Goal: Task Accomplishment & Management: Use online tool/utility

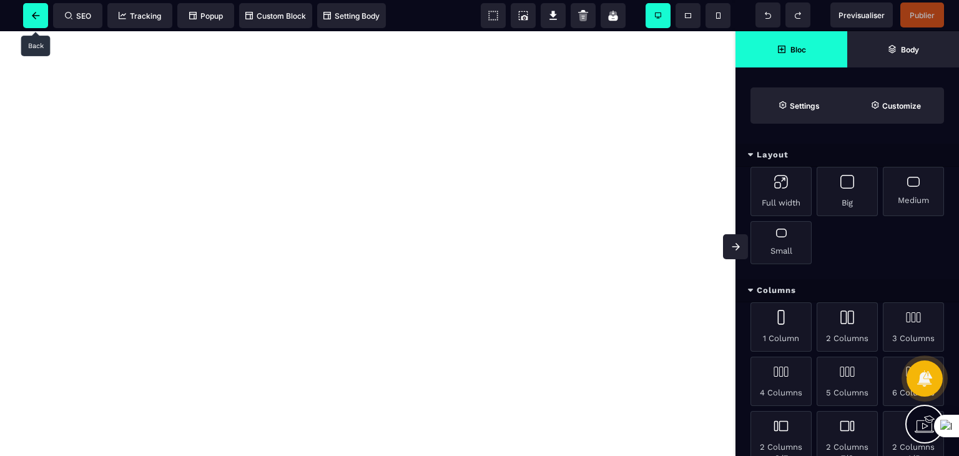
click at [40, 19] on span at bounding box center [35, 15] width 25 height 25
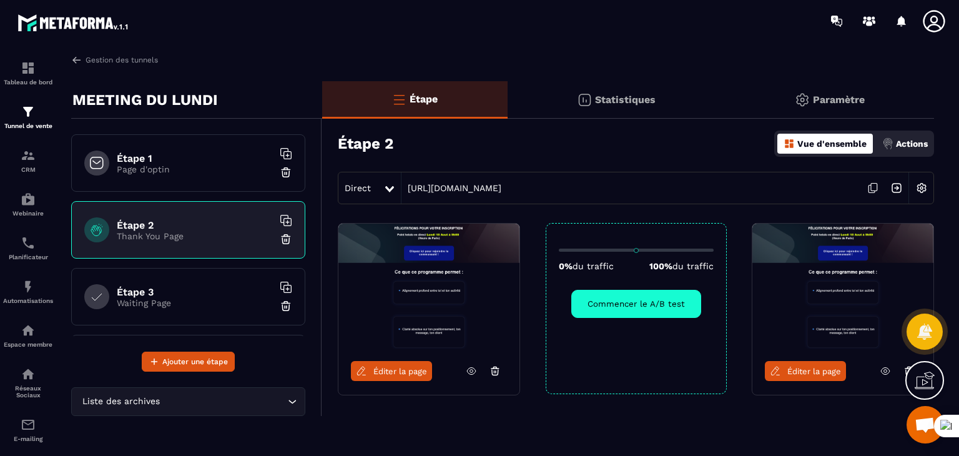
click at [452, 146] on div "Étape 2 Vue d'ensemble Actions" at bounding box center [636, 144] width 597 height 44
click at [697, 51] on section "Tableau de bord Tunnel de vente CRM Webinaire Planificateur Automatisations Esp…" at bounding box center [479, 253] width 959 height 422
click at [725, 90] on div "Statistiques" at bounding box center [829, 99] width 209 height 37
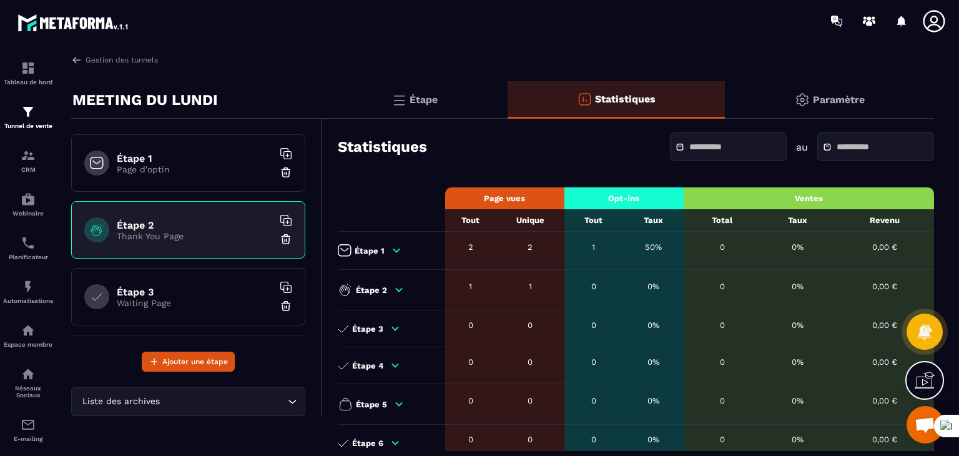
click at [818, 92] on div "Paramètre" at bounding box center [829, 99] width 209 height 37
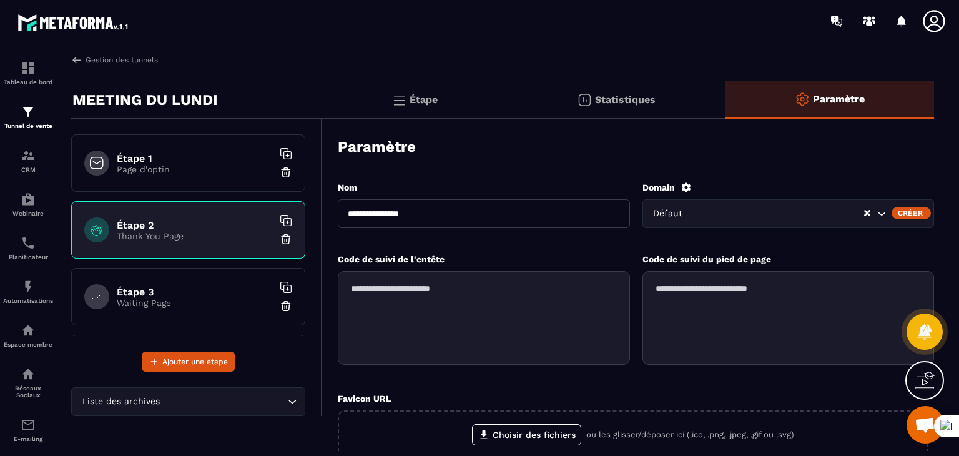
click at [725, 86] on div "Statistiques" at bounding box center [829, 99] width 209 height 37
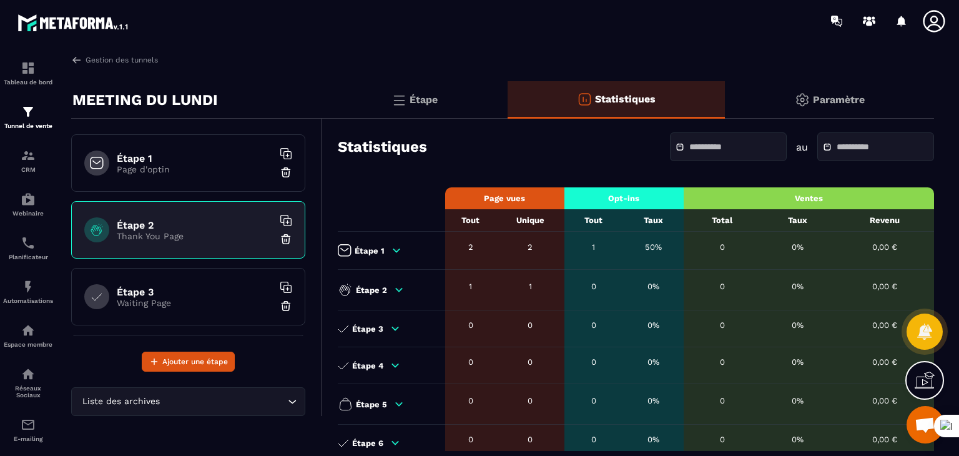
click at [508, 92] on div "Étape" at bounding box center [617, 99] width 218 height 37
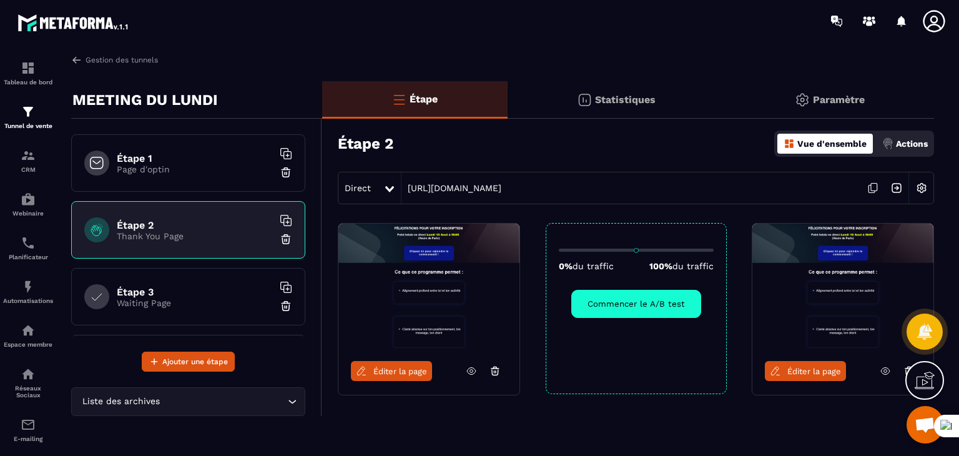
click at [496, 41] on div at bounding box center [553, 21] width 813 height 42
click at [375, 39] on div at bounding box center [553, 21] width 813 height 42
click at [745, 257] on div "Éditer la page 0% du traffic 100% du traffic Commencer le A/B test Éditer la pa…" at bounding box center [628, 340] width 612 height 234
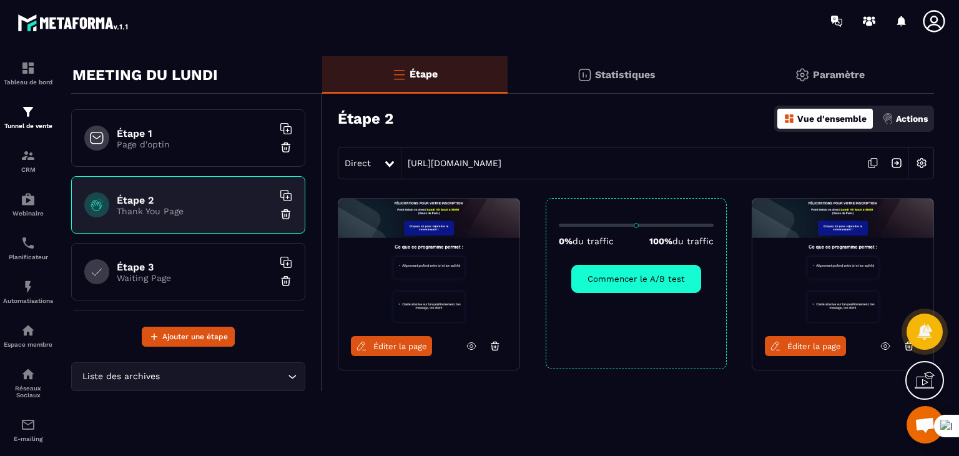
scroll to position [42, 0]
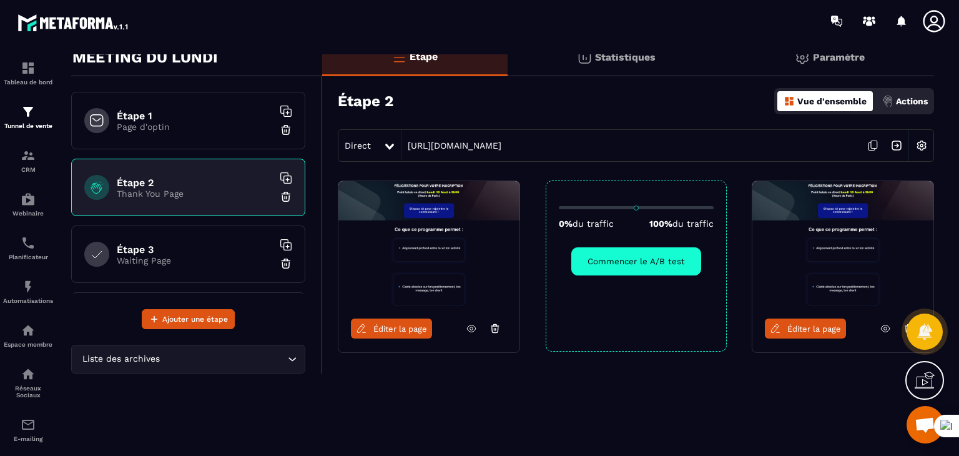
click at [827, 391] on div "Éditer la page 0% du traffic 100% du traffic Commencer le A/B test Éditer la pa…" at bounding box center [628, 298] width 612 height 234
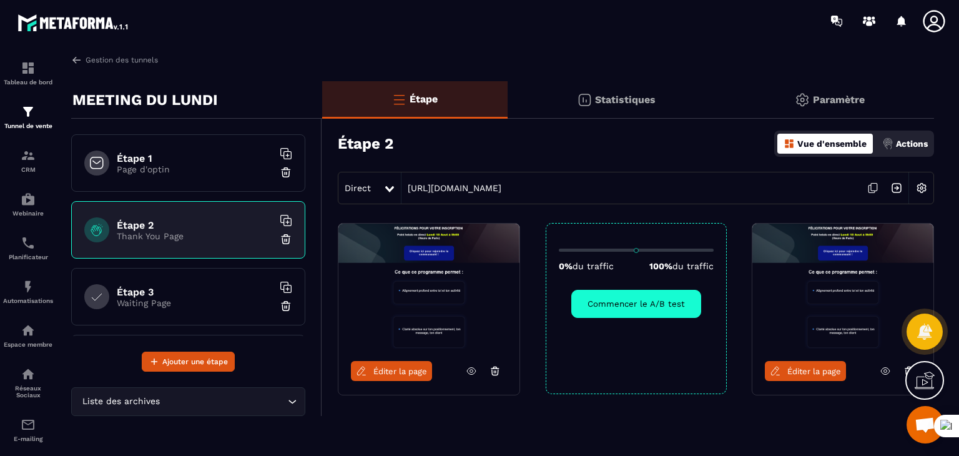
scroll to position [25, 0]
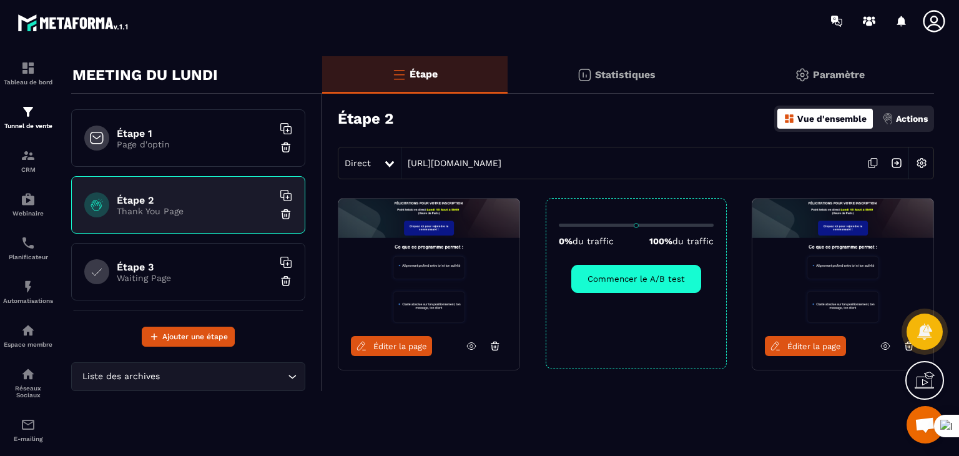
click at [903, 349] on div at bounding box center [910, 346] width 24 height 20
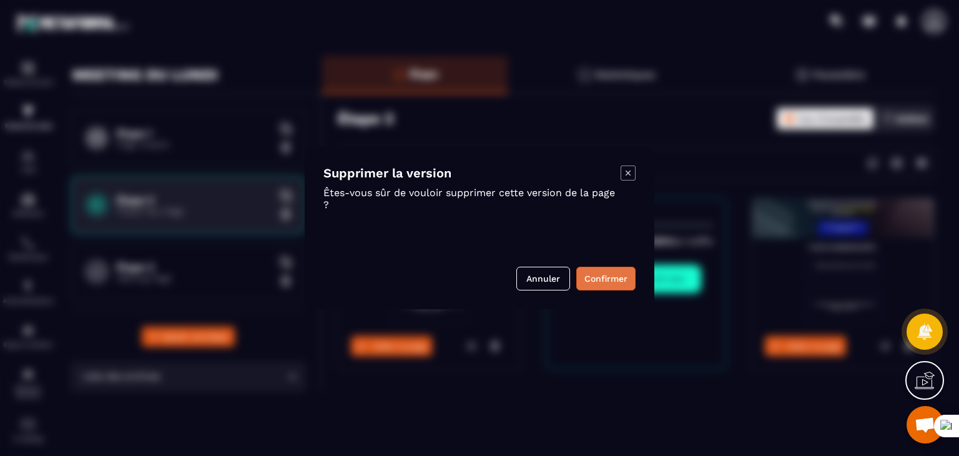
click at [618, 278] on button "Confirmer" at bounding box center [606, 279] width 59 height 24
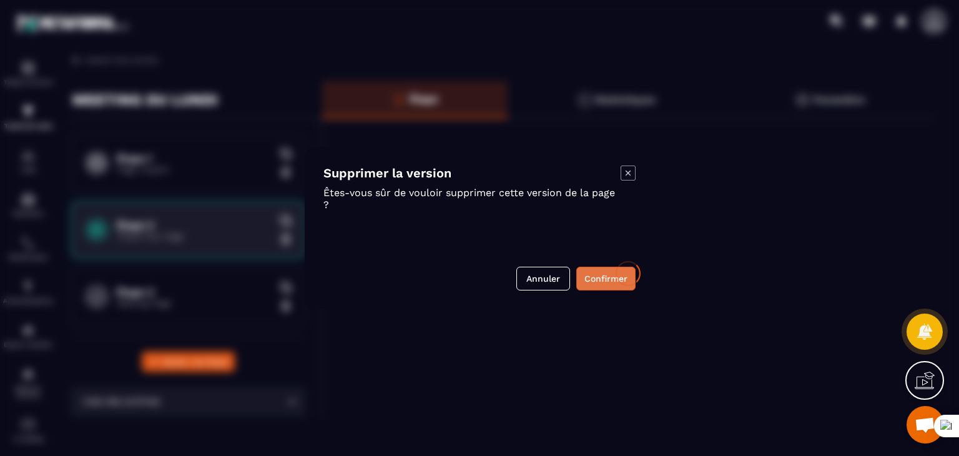
scroll to position [0, 0]
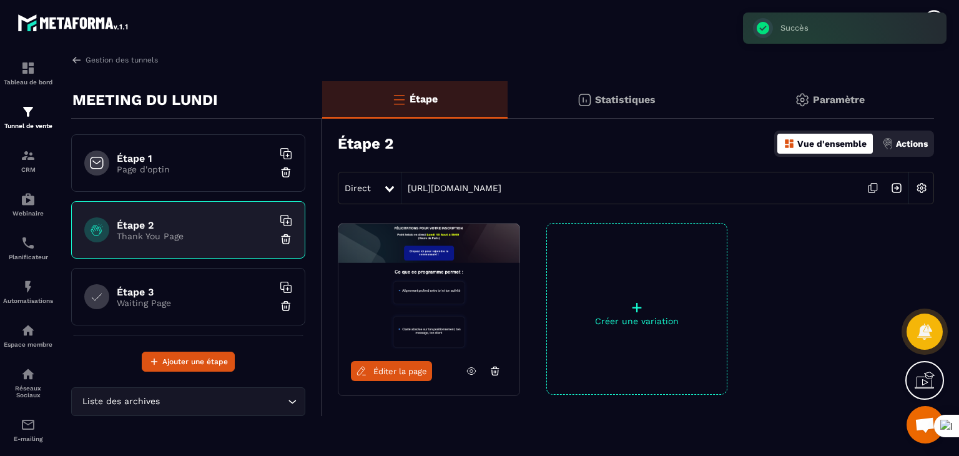
click at [474, 365] on icon at bounding box center [471, 370] width 11 height 11
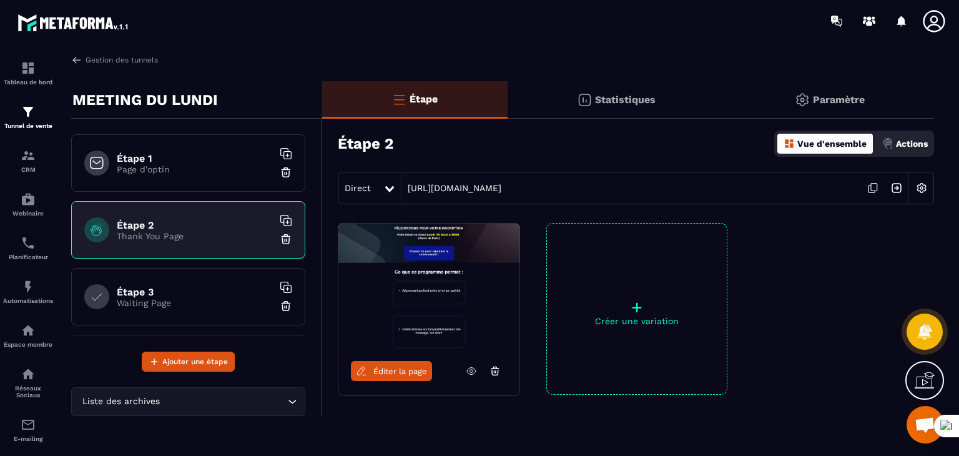
click at [414, 367] on span "Éditer la page" at bounding box center [401, 371] width 54 height 9
